Goal: Information Seeking & Learning: Learn about a topic

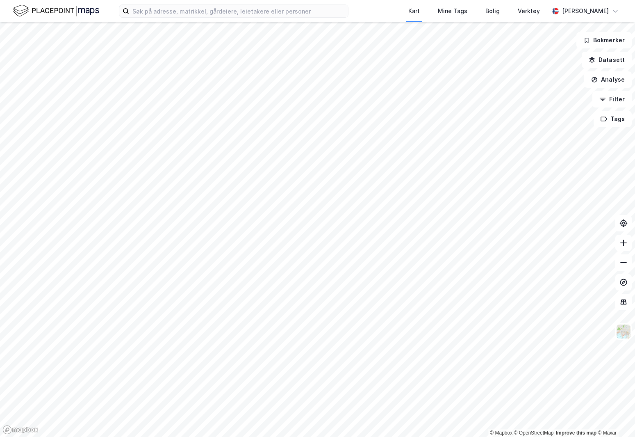
click at [219, 21] on div "Kart Mine Tags Bolig Verktøy [PERSON_NAME]" at bounding box center [317, 11] width 635 height 22
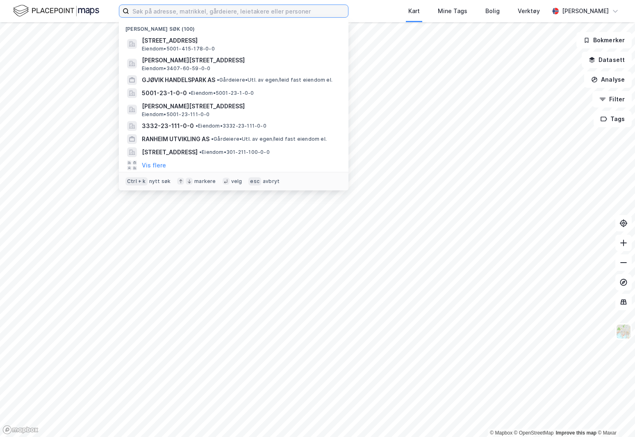
click at [219, 7] on input at bounding box center [238, 11] width 219 height 12
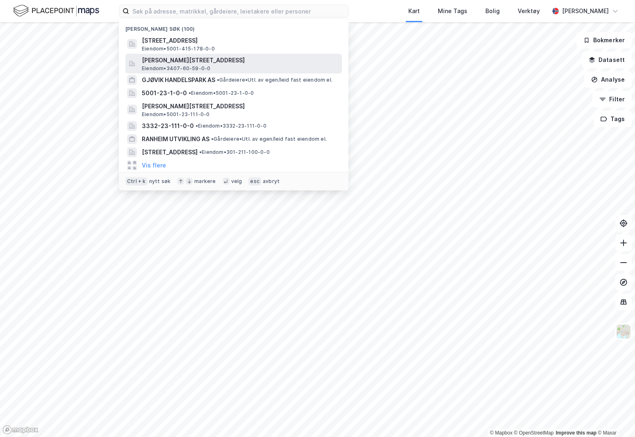
click at [187, 64] on span "[PERSON_NAME][STREET_ADDRESS]" at bounding box center [240, 60] width 197 height 10
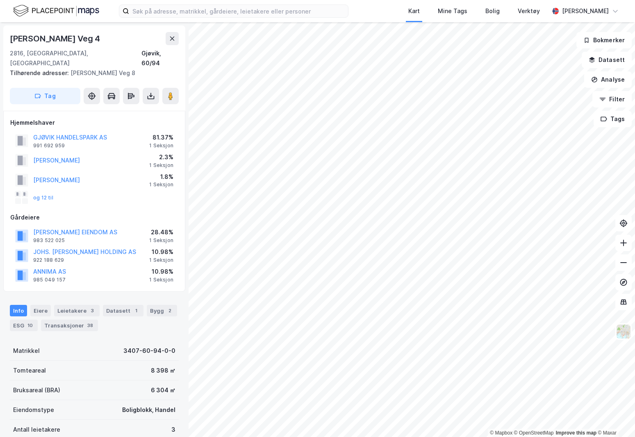
drag, startPoint x: 68, startPoint y: 35, endPoint x: 72, endPoint y: 16, distance: 19.7
click at [68, 35] on div "[PERSON_NAME] Veg 4" at bounding box center [56, 38] width 92 height 13
